Goal: Information Seeking & Learning: Check status

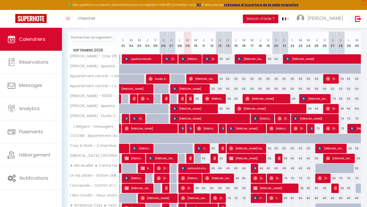
scroll to position [59, 0]
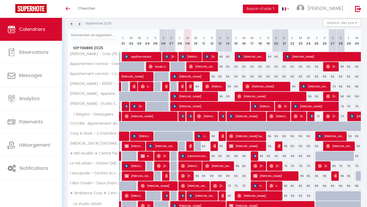
scroll to position [45, 0]
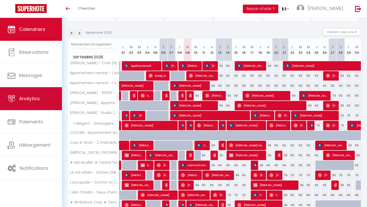
click at [37, 100] on span "Analytics" at bounding box center [29, 98] width 21 height 6
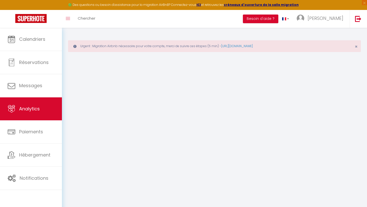
select select "2025"
select select "9"
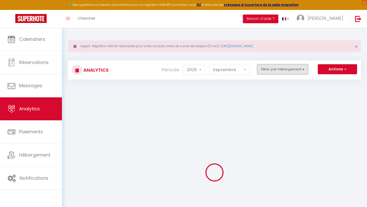
click at [280, 69] on button "Filtrer par hébergement" at bounding box center [282, 69] width 51 height 10
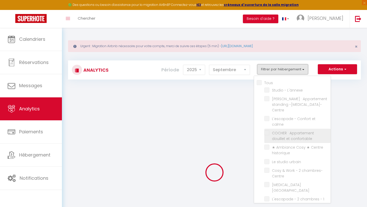
checkbox input "false"
checkbox L\'ännexe "false"
checkbox Centre "false"
checkbox calme "false"
checkbox confortable "false"
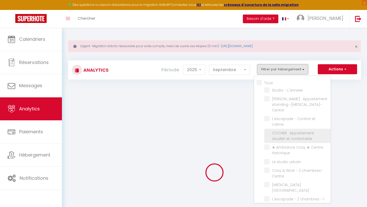
checkbox historique "false"
checkbox urbain "false"
checkbox Centre "false"
checkbox Ville "false"
checkbox bureau "false"
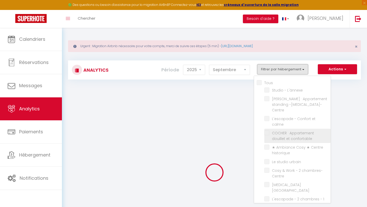
checkbox Muse "false"
checkbox Centre "false"
checkbox chambres "false"
checkbox sécurisé "false"
checkbox historique "false"
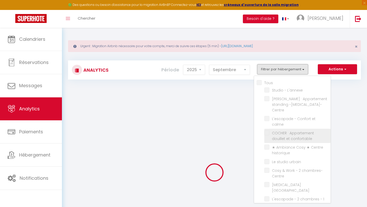
checkbox Rousse "false"
checkbox L\'est "false"
checkbox L\'ouest "false"
checkbox Desaugiers "false"
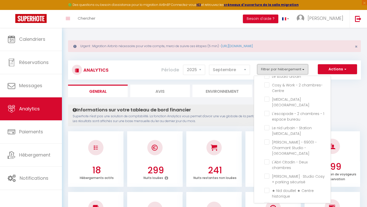
scroll to position [43, 0]
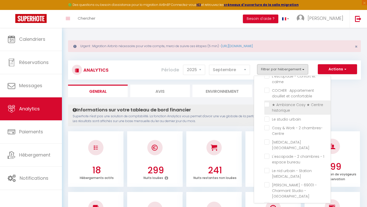
click at [265, 102] on historique "checkbox" at bounding box center [297, 104] width 66 height 5
checkbox historique "true"
checkbox L\'ännexe "false"
checkbox Centre "false"
checkbox calme "false"
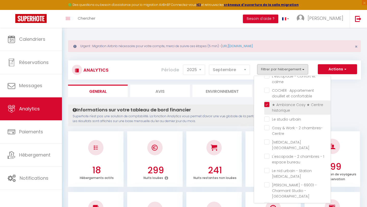
checkbox confortable "false"
checkbox urbain "false"
checkbox Centre "false"
checkbox Ville "false"
checkbox bureau "false"
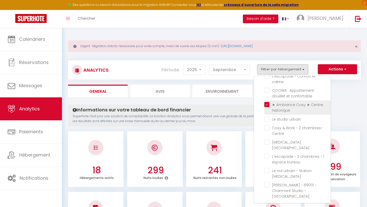
checkbox Muse "false"
checkbox Centre "false"
checkbox chambres "false"
checkbox sécurisé "false"
checkbox historique "false"
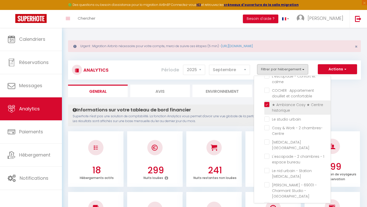
checkbox Rousse "false"
checkbox L\'est "false"
checkbox L\'ouest "false"
checkbox Desaugiers "false"
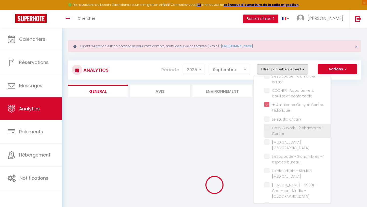
checkbox L\'ännexe "false"
checkbox Centre "false"
checkbox calme "false"
checkbox confortable "false"
checkbox urbain "false"
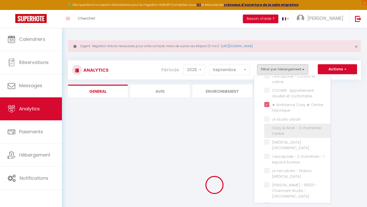
checkbox Centre "false"
checkbox Ville "false"
checkbox bureau "false"
checkbox Muse "false"
checkbox Centre "false"
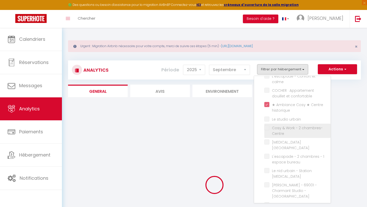
checkbox chambres "false"
checkbox sécurisé "false"
checkbox historique "false"
checkbox Rousse "false"
checkbox L\'est "false"
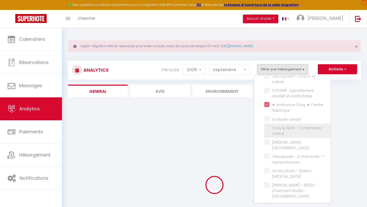
checkbox L\'ouest "false"
checkbox Desaugiers "false"
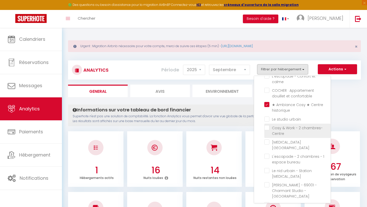
scroll to position [111, 0]
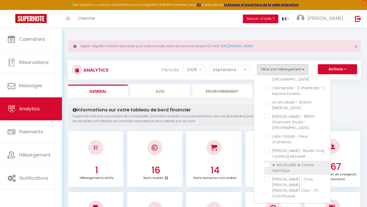
click at [265, 162] on historique "checkbox" at bounding box center [297, 164] width 66 height 5
checkbox historique "true"
checkbox L\'ännexe "false"
checkbox Centre "false"
checkbox calme "false"
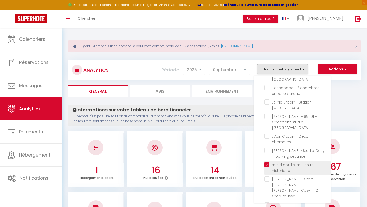
checkbox confortable "false"
checkbox urbain "false"
checkbox Centre "false"
checkbox Ville "false"
checkbox bureau "false"
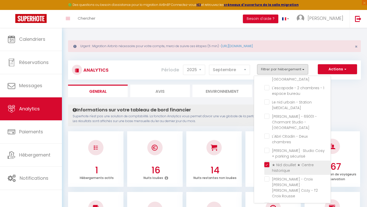
checkbox Muse "false"
checkbox Centre "false"
checkbox chambres "false"
checkbox sécurisé "false"
checkbox Rousse "false"
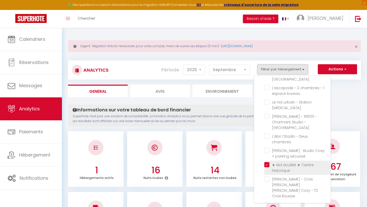
checkbox L\'est "false"
checkbox L\'ouest "false"
checkbox Desaugiers "false"
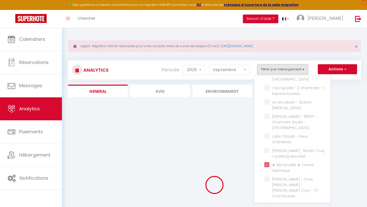
checkbox L\'ännexe "false"
checkbox Centre "false"
checkbox calme "false"
checkbox confortable "false"
checkbox urbain "false"
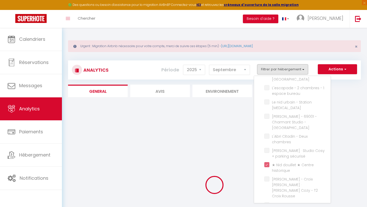
checkbox Centre "false"
checkbox Ville "false"
checkbox bureau "false"
checkbox Muse "false"
checkbox Centre "false"
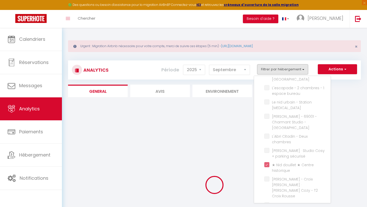
checkbox chambres "false"
checkbox sécurisé "false"
checkbox Rousse "false"
checkbox L\'est "false"
checkbox L\'ouest "false"
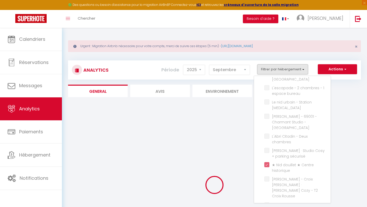
checkbox Desaugiers "false"
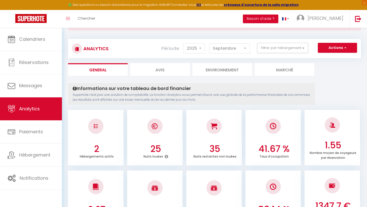
scroll to position [0, 0]
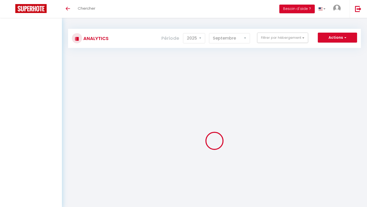
select select "2025"
select select "9"
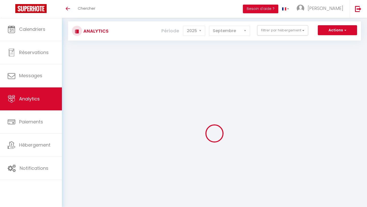
scroll to position [10, 0]
